Goal: Information Seeking & Learning: Check status

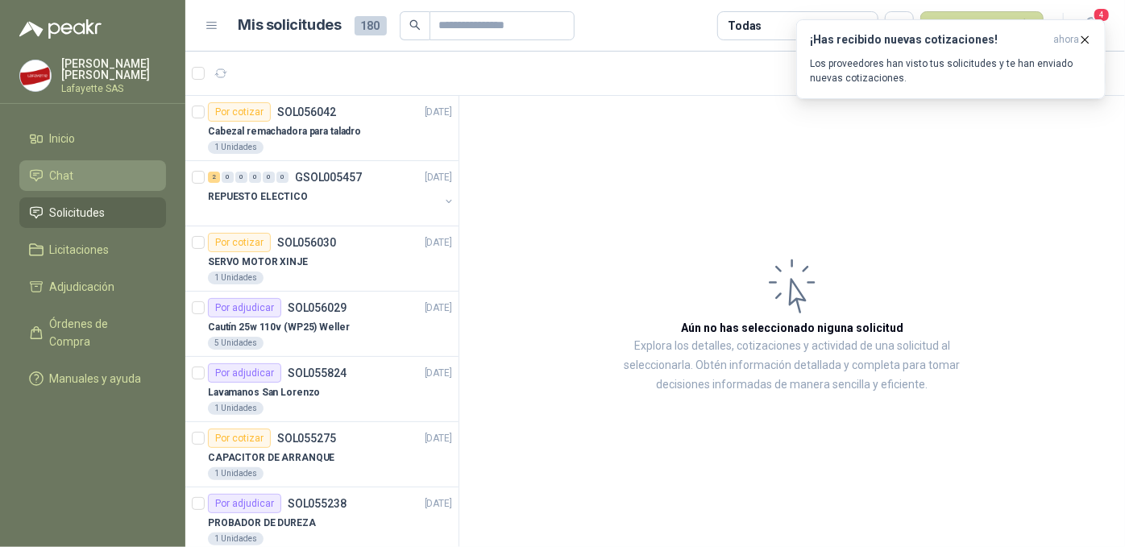
click at [88, 183] on li "Chat" at bounding box center [92, 176] width 127 height 18
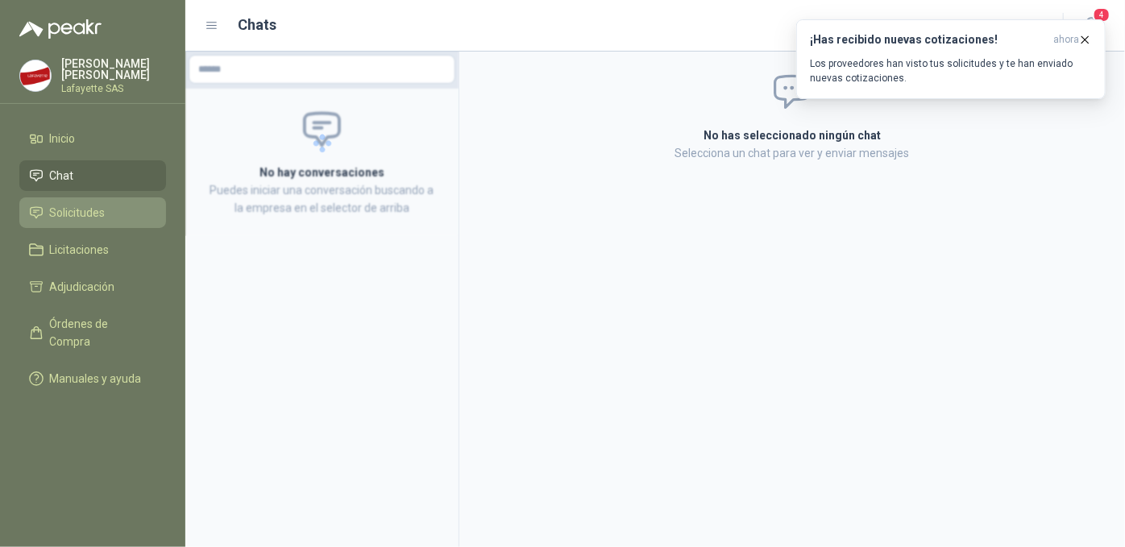
click at [84, 213] on span "Solicitudes" at bounding box center [78, 213] width 56 height 18
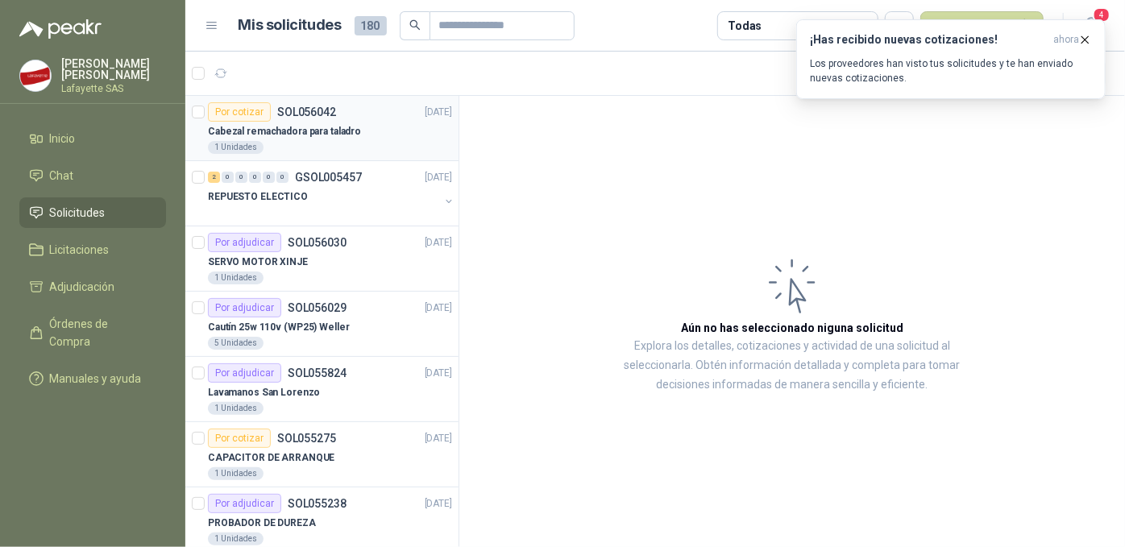
click at [324, 114] on p "SOL056042" at bounding box center [306, 111] width 59 height 11
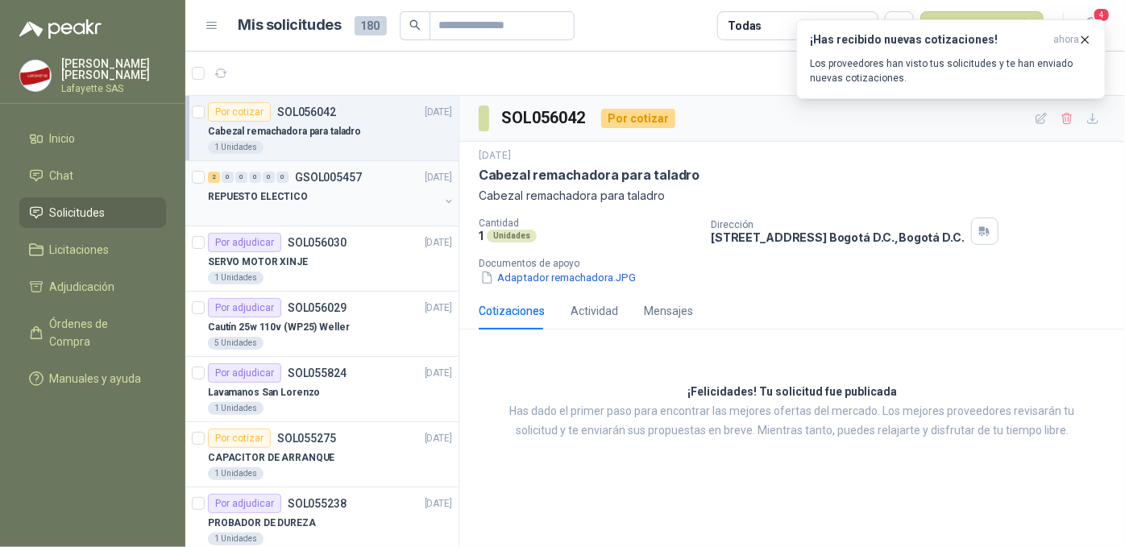
click at [298, 182] on p "GSOL005457" at bounding box center [328, 177] width 67 height 11
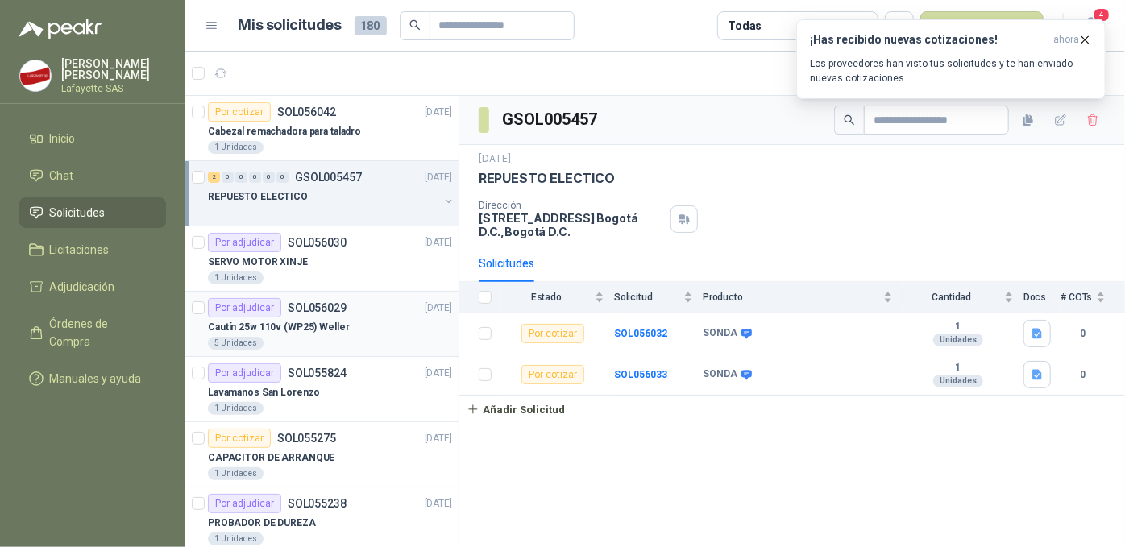
click at [257, 314] on div "Por adjudicar" at bounding box center [244, 307] width 73 height 19
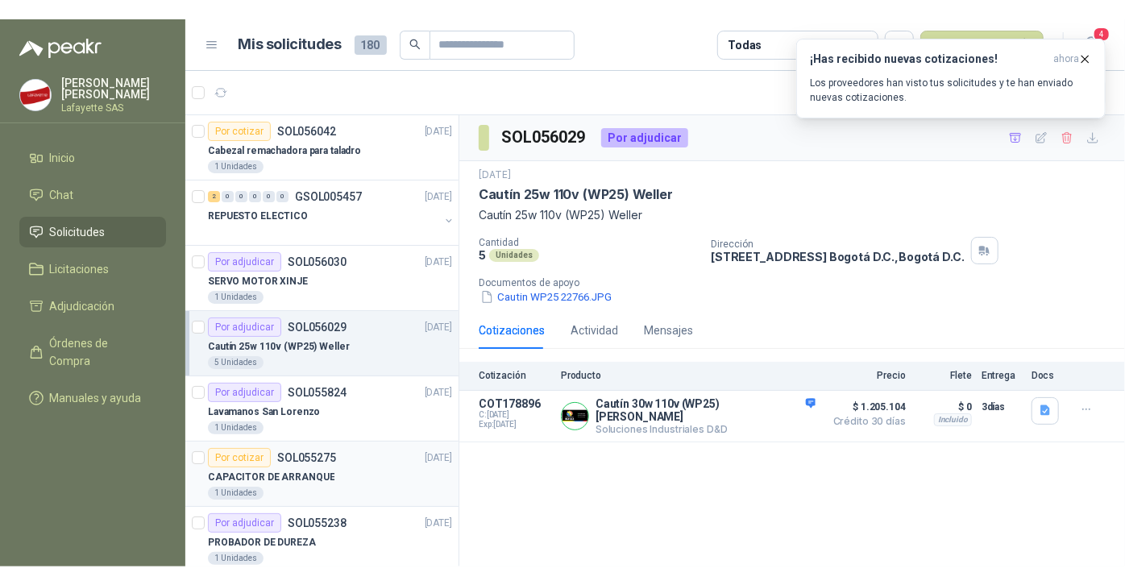
scroll to position [72, 0]
